Goal: Check status: Check status

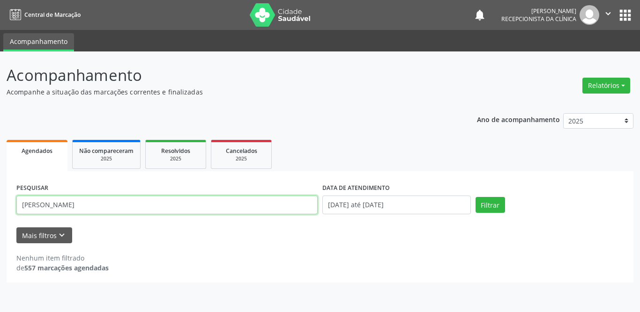
drag, startPoint x: 0, startPoint y: 0, endPoint x: 0, endPoint y: 200, distance: 200.0
click at [0, 200] on div "Acompanhamento Acompanhe a situação das marcações correntes e finalizadas Relat…" at bounding box center [320, 182] width 640 height 261
type input "[PERSON_NAME]"
click at [475, 197] on button "Filtrar" at bounding box center [490, 205] width 30 height 16
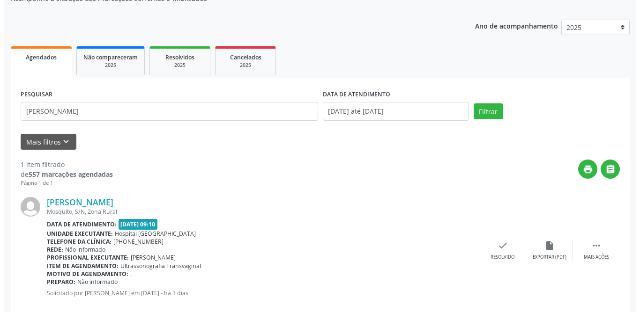
scroll to position [111, 0]
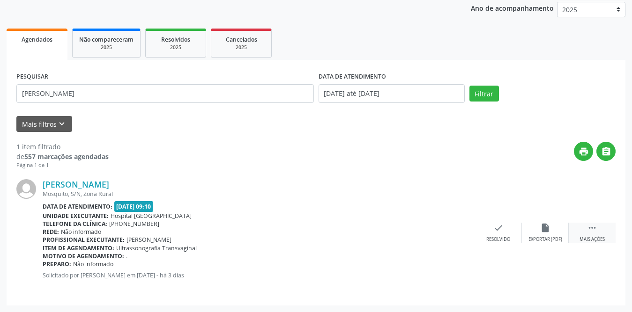
click at [596, 229] on icon "" at bounding box center [592, 228] width 10 height 10
click at [450, 230] on icon "print" at bounding box center [451, 228] width 10 height 10
click at [361, 230] on icon "check" at bounding box center [358, 228] width 10 height 10
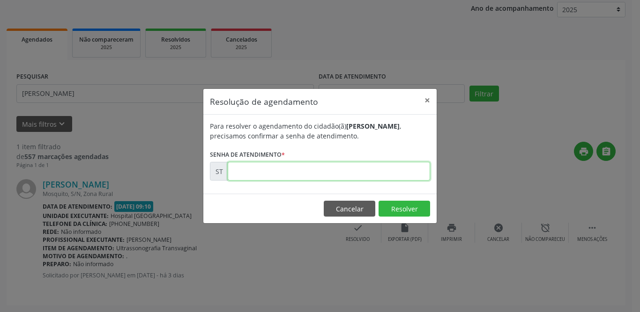
click at [326, 168] on input "text" at bounding box center [329, 171] width 202 height 19
type input "00023311"
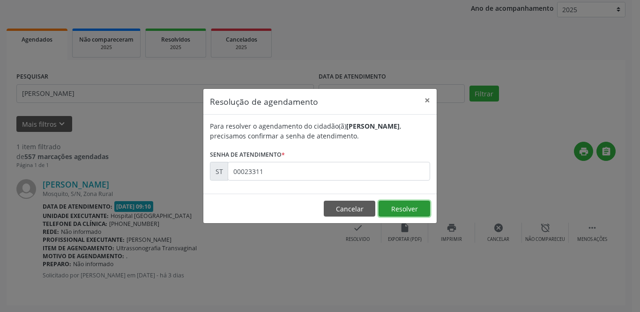
click at [419, 208] on button "Resolver" at bounding box center [404, 209] width 52 height 16
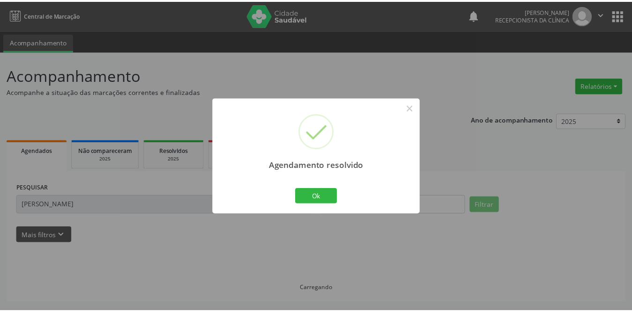
scroll to position [0, 0]
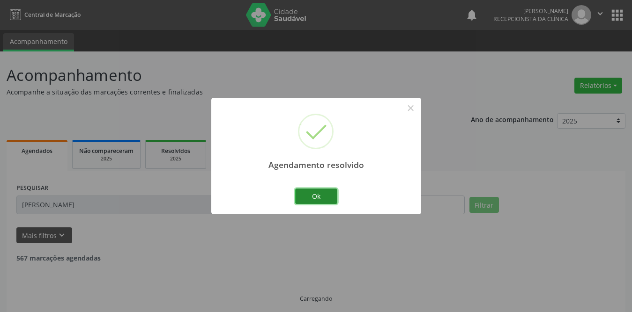
click at [312, 195] on button "Ok" at bounding box center [316, 197] width 42 height 16
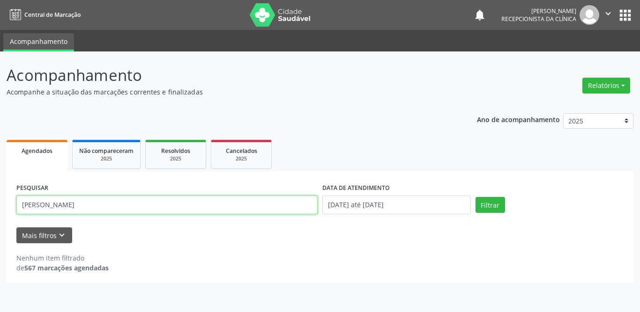
drag, startPoint x: 152, startPoint y: 204, endPoint x: 0, endPoint y: 195, distance: 152.1
click at [0, 195] on div "Acompanhamento Acompanhe a situação das marcações correntes e finalizadas Relat…" at bounding box center [320, 182] width 640 height 261
paste input "[PERSON_NAME]"
type input "[PERSON_NAME]"
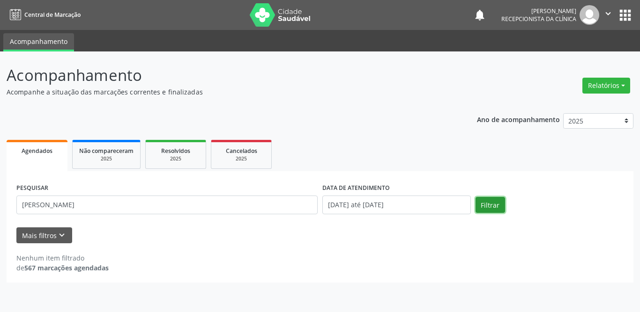
click at [490, 205] on button "Filtrar" at bounding box center [490, 205] width 30 height 16
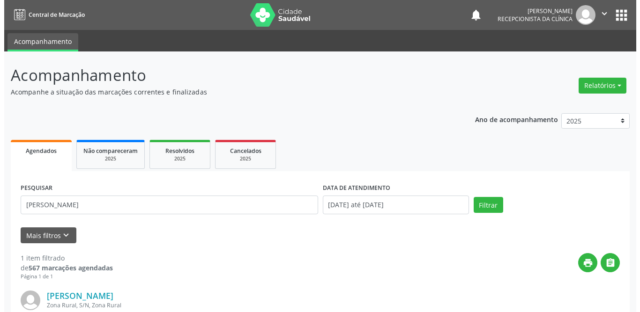
scroll to position [111, 0]
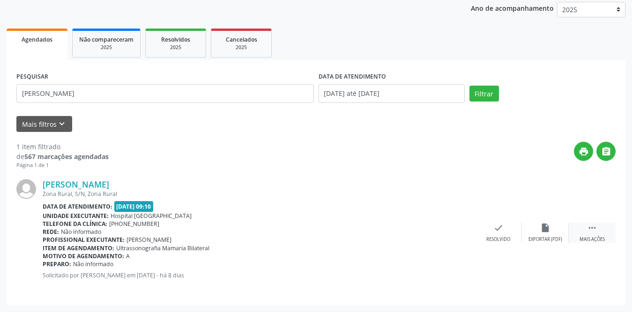
click at [593, 223] on icon "" at bounding box center [592, 228] width 10 height 10
click at [458, 230] on div "print Imprimir" at bounding box center [451, 233] width 47 height 20
click at [364, 237] on div "Resolvido" at bounding box center [358, 240] width 24 height 7
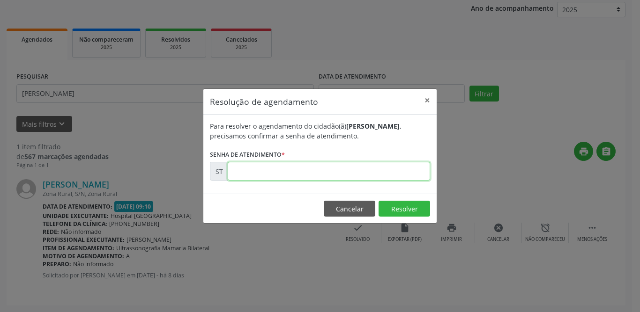
click at [320, 179] on input "text" at bounding box center [329, 171] width 202 height 19
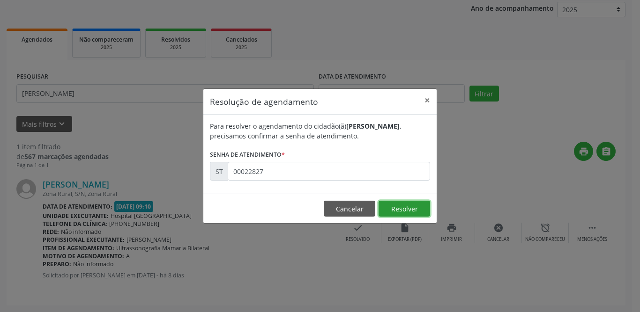
click at [404, 205] on button "Resolver" at bounding box center [404, 209] width 52 height 16
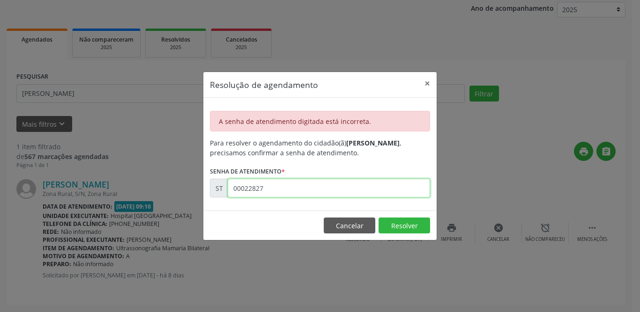
click at [298, 190] on input "00022827" at bounding box center [329, 188] width 202 height 19
type input "00022867"
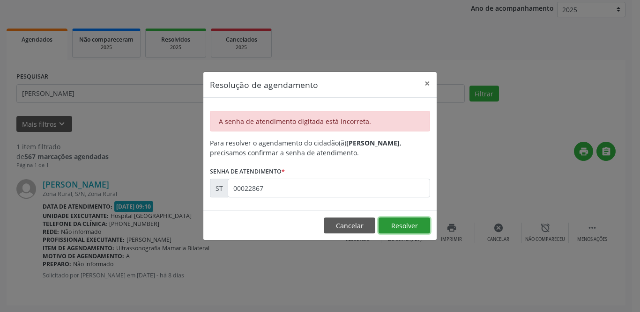
click at [404, 222] on button "Resolver" at bounding box center [404, 226] width 52 height 16
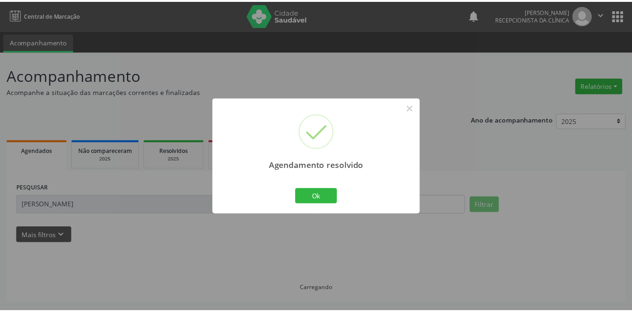
scroll to position [0, 0]
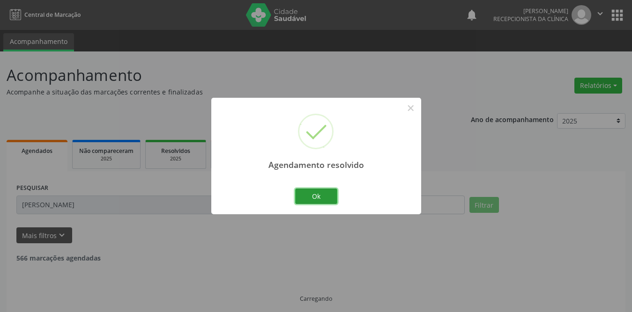
drag, startPoint x: 308, startPoint y: 202, endPoint x: 298, endPoint y: 209, distance: 12.1
click at [308, 202] on button "Ok" at bounding box center [316, 197] width 42 height 16
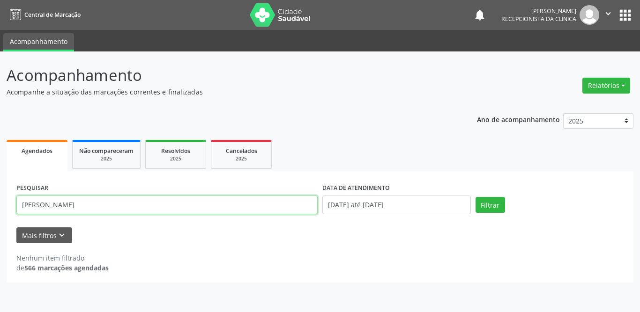
drag, startPoint x: 128, startPoint y: 210, endPoint x: 10, endPoint y: 210, distance: 117.6
click at [10, 210] on div "PESQUISAR [PERSON_NAME] DATA DE ATENDIMENTO [DATE] até [DATE] Filtrar UNIDADE D…" at bounding box center [320, 226] width 627 height 111
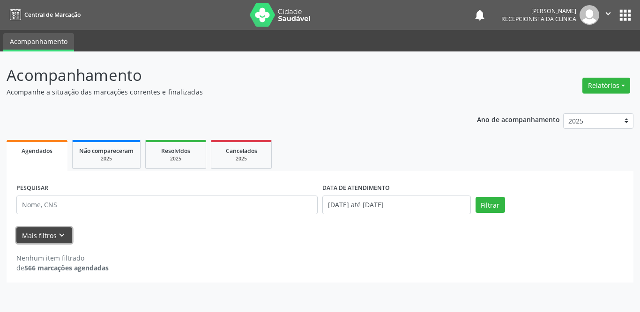
click at [43, 239] on button "Mais filtros keyboard_arrow_down" at bounding box center [44, 236] width 56 height 16
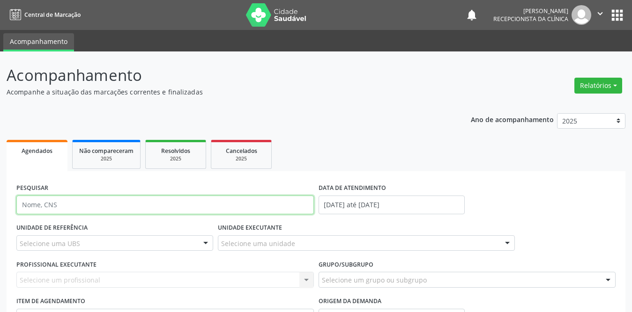
click at [179, 206] on input "text" at bounding box center [164, 205] width 297 height 19
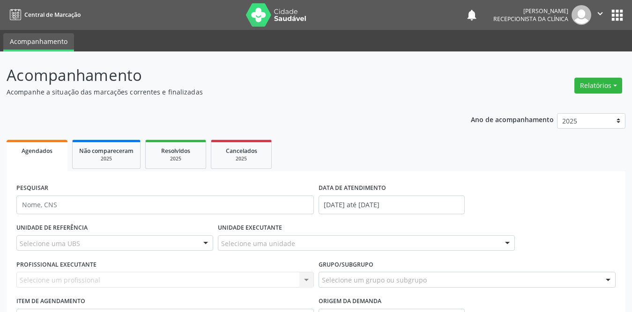
click at [99, 243] on div "Selecione uma UBS" at bounding box center [114, 244] width 197 height 16
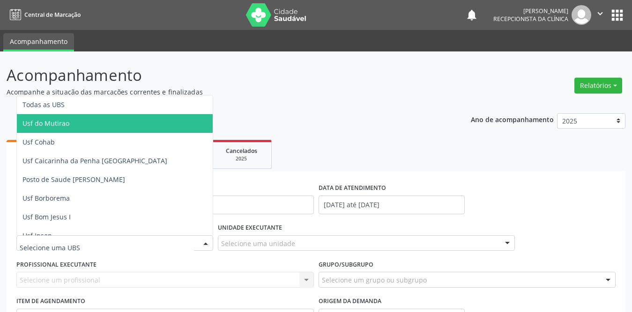
click at [111, 114] on span "Usf do Mutirao" at bounding box center [132, 123] width 230 height 19
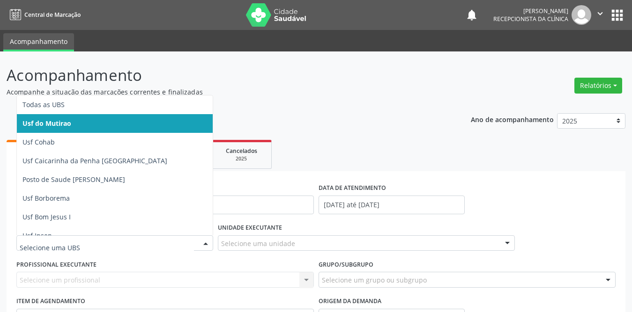
click at [101, 124] on span "Usf do Mutirao" at bounding box center [132, 123] width 230 height 19
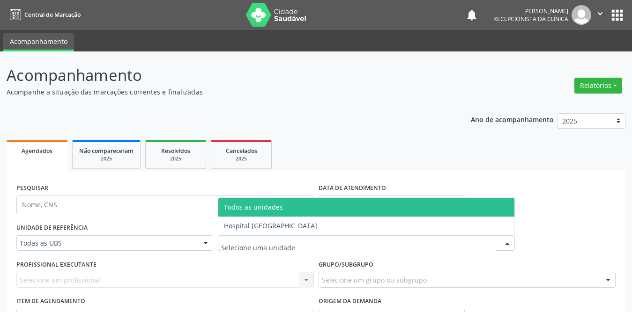
click at [310, 243] on div at bounding box center [366, 244] width 297 height 16
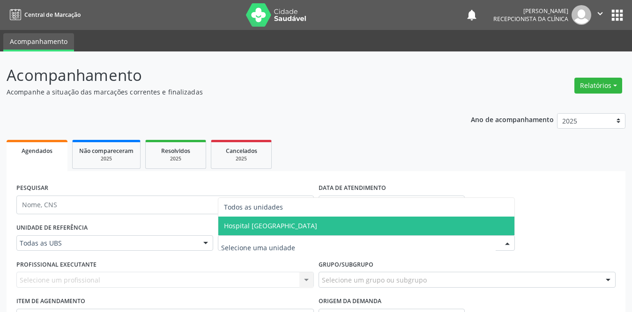
click at [293, 229] on span "Hospital [GEOGRAPHIC_DATA]" at bounding box center [366, 226] width 297 height 19
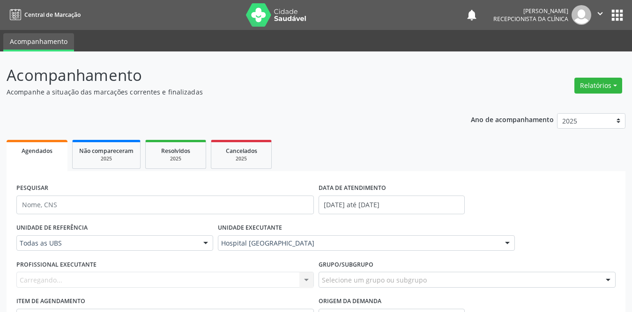
scroll to position [88, 0]
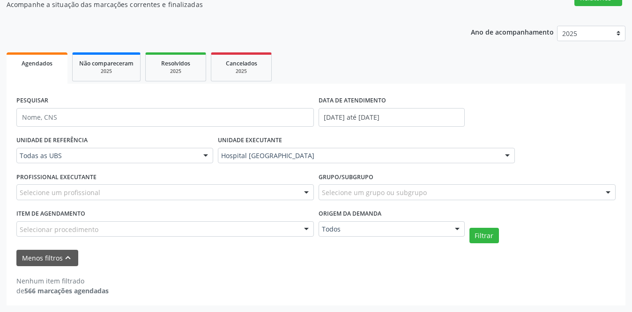
click at [215, 189] on div "Selecione um profissional" at bounding box center [164, 193] width 297 height 16
type input "y"
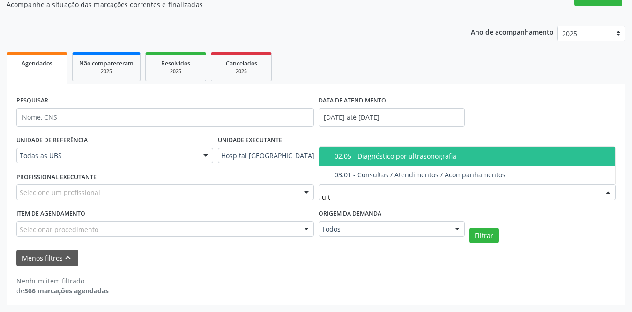
type input "ultr"
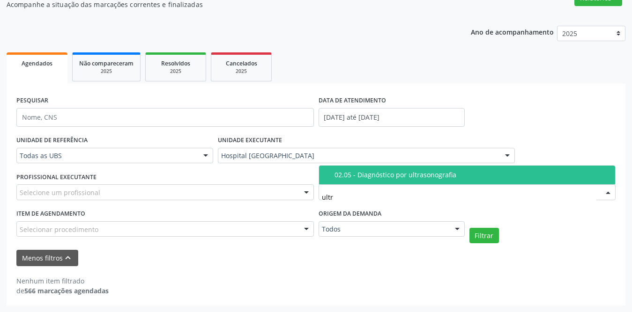
click at [356, 180] on span "02.05 - Diagnóstico por ultrasonografia" at bounding box center [467, 175] width 297 height 19
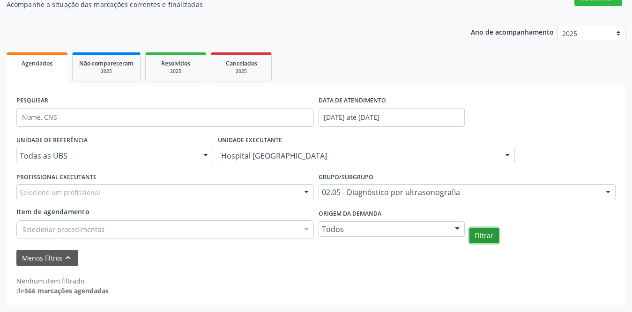
click at [479, 236] on button "Filtrar" at bounding box center [484, 236] width 30 height 16
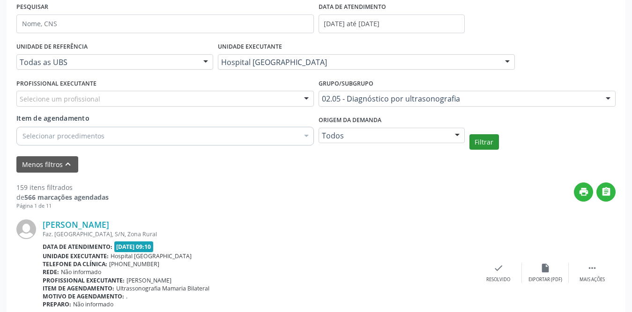
scroll to position [228, 0]
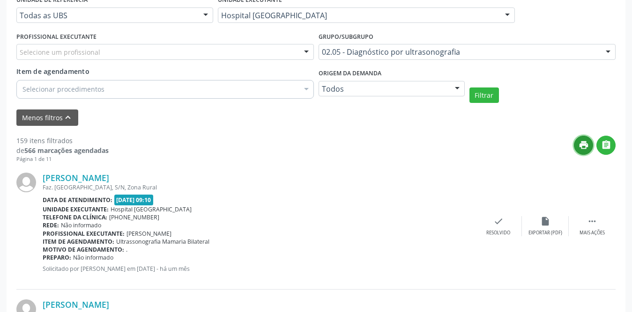
click at [579, 144] on icon "print" at bounding box center [584, 145] width 10 height 10
